Goal: Task Accomplishment & Management: Manage account settings

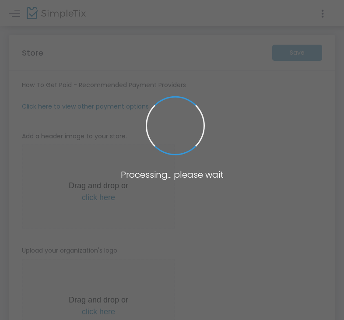
type input "[URL]"
type input "[EMAIL_ADDRESS][DOMAIN_NAME]"
radio input "true"
type input "Elk Grove Festa"
type input "9169474525"
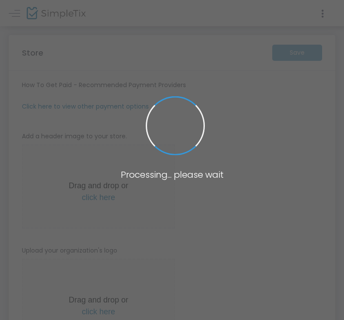
type input "[EMAIL_ADDRESS][DOMAIN_NAME]"
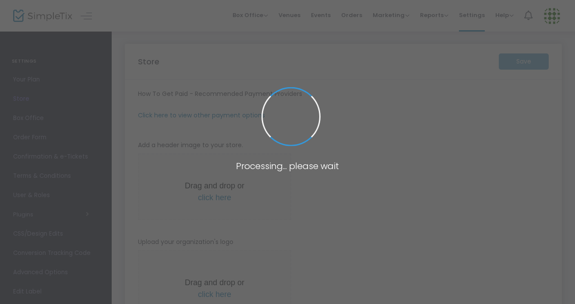
type input "[URL]"
type input "[EMAIL_ADDRESS][DOMAIN_NAME]"
radio input "true"
type input "PFSA Council #118"
type input "[PHONE_NUMBER]"
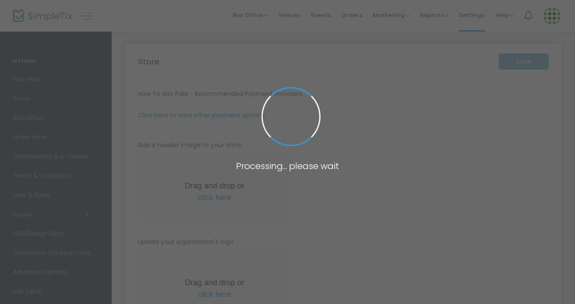
type input "[EMAIL_ADDRESS][DOMAIN_NAME]"
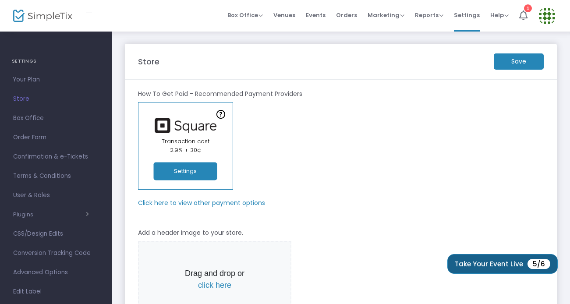
click at [515, 263] on button "Take Your Event Live 5/6" at bounding box center [502, 264] width 110 height 20
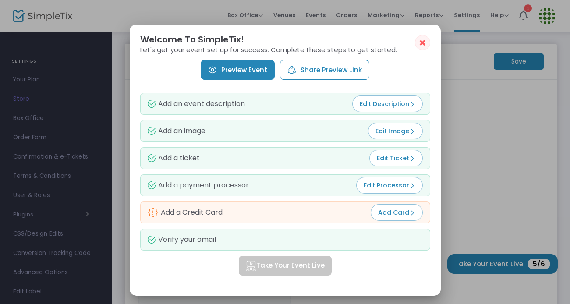
click at [420, 42] on span "✖" at bounding box center [422, 43] width 7 height 11
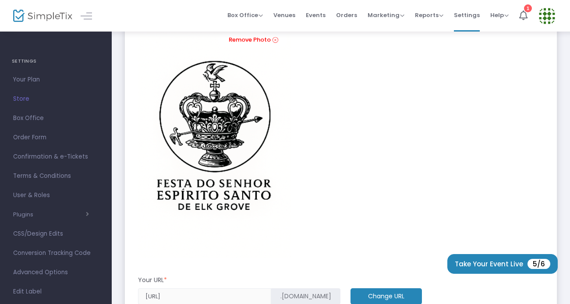
scroll to position [320, 0]
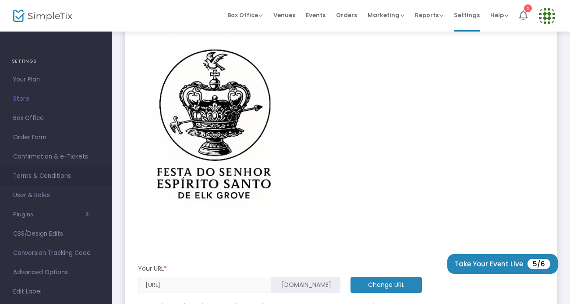
drag, startPoint x: 357, startPoint y: 249, endPoint x: 85, endPoint y: 180, distance: 280.5
click at [68, 153] on span "Confirmation & e-Tickets" at bounding box center [55, 156] width 85 height 11
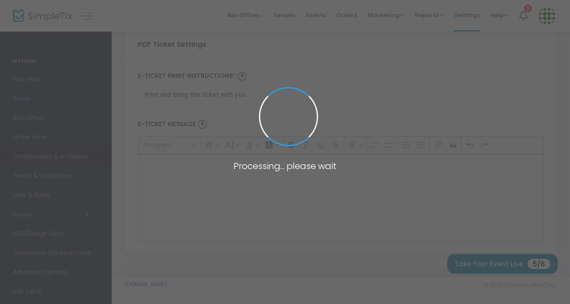
scroll to position [115, 0]
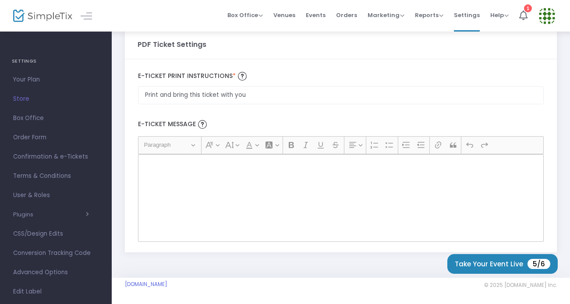
click at [232, 175] on div "Rich Text Editor, main" at bounding box center [341, 198] width 406 height 88
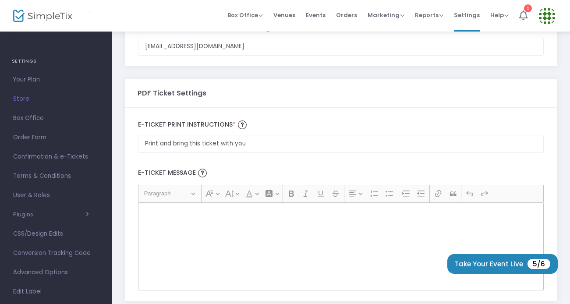
scroll to position [67, 0]
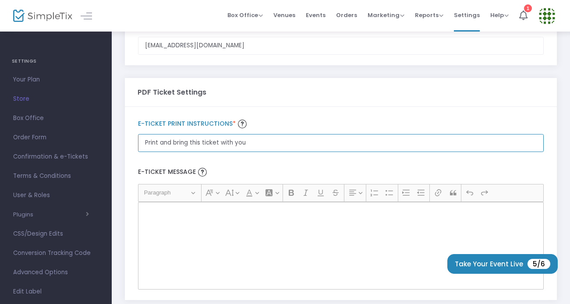
click at [255, 148] on input "Print and bring this ticket with you" at bounding box center [341, 143] width 406 height 18
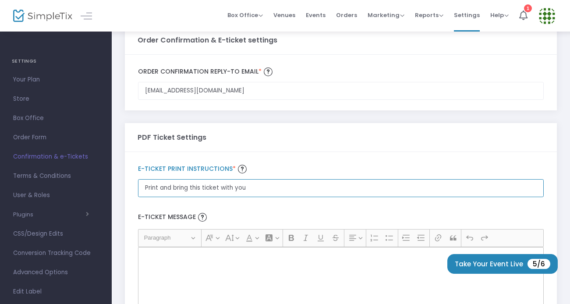
scroll to position [0, 0]
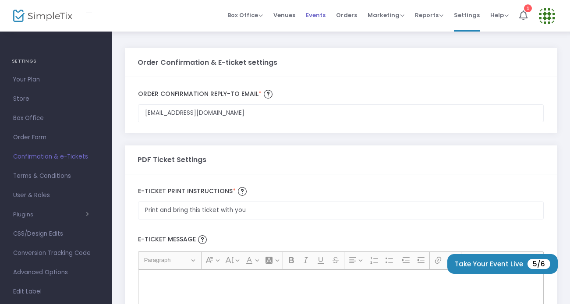
click at [318, 20] on span "Events" at bounding box center [316, 15] width 20 height 22
